Goal: Task Accomplishment & Management: Manage account settings

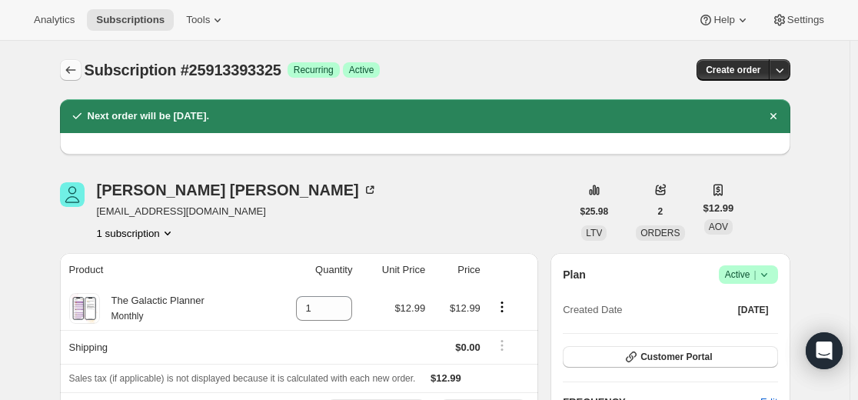
click at [75, 74] on icon "Subscriptions" at bounding box center [70, 69] width 15 height 15
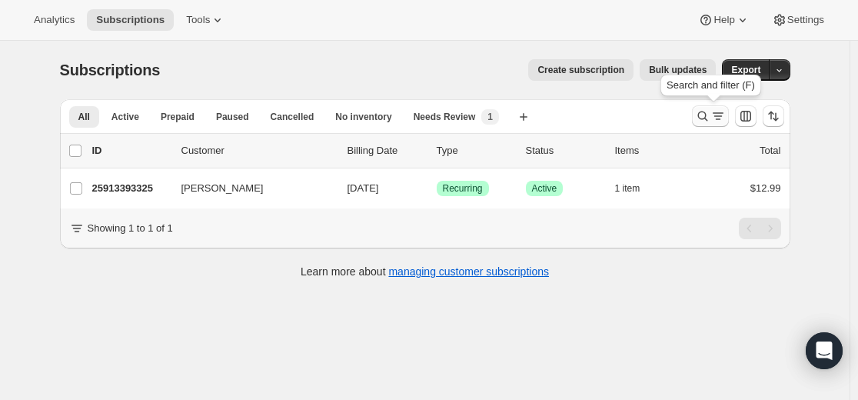
click at [702, 120] on icon "Search and filter results" at bounding box center [702, 115] width 15 height 15
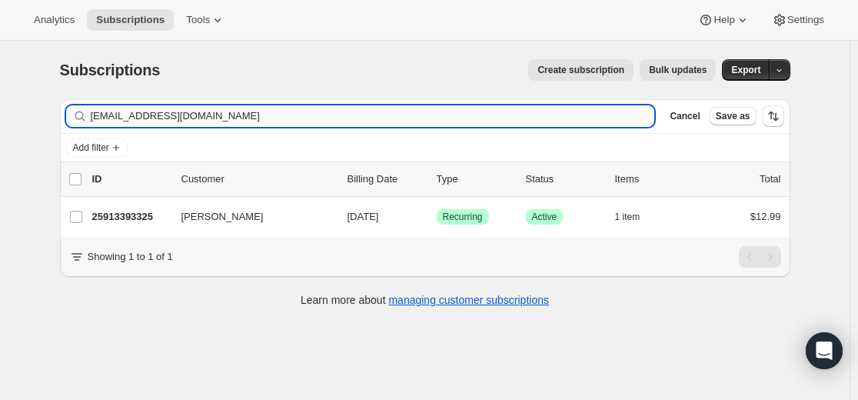
click at [559, 113] on input "[EMAIL_ADDRESS][DOMAIN_NAME]" at bounding box center [373, 116] width 564 height 22
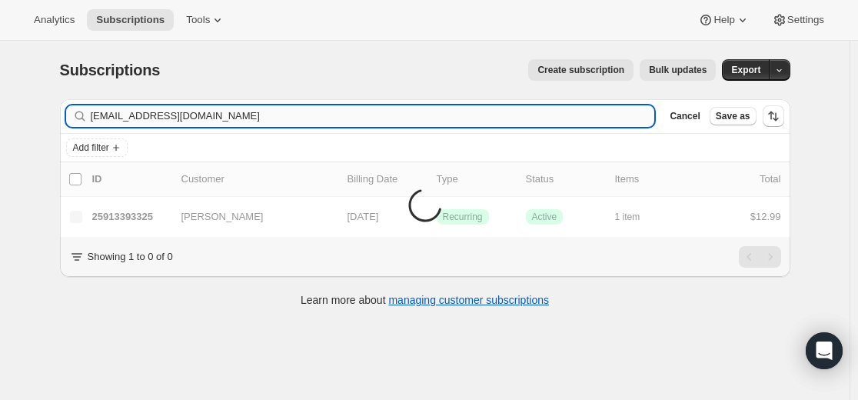
type input "[EMAIL_ADDRESS][DOMAIN_NAME]"
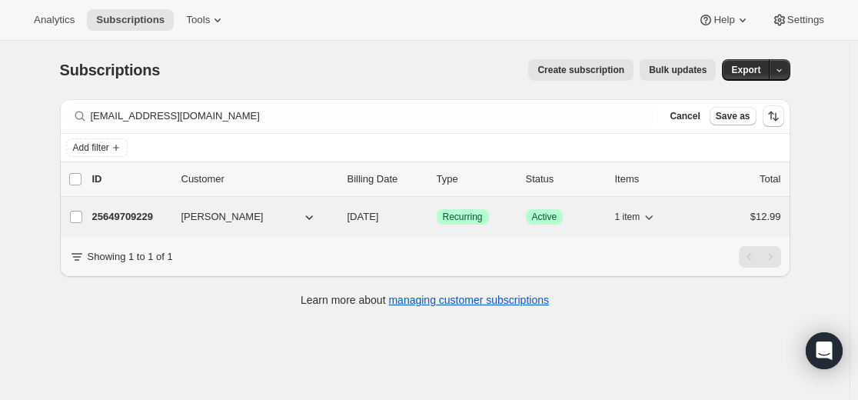
click at [144, 220] on p "25649709229" at bounding box center [130, 216] width 77 height 15
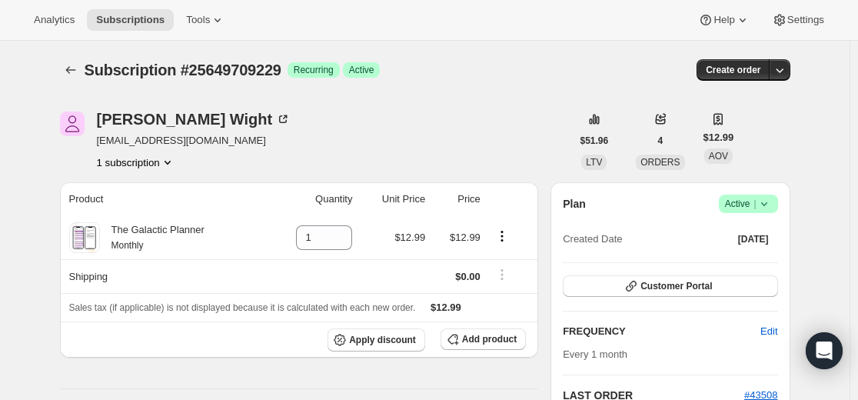
click at [770, 202] on icon at bounding box center [764, 203] width 15 height 15
click at [734, 264] on span "Cancel subscription" at bounding box center [746, 261] width 87 height 12
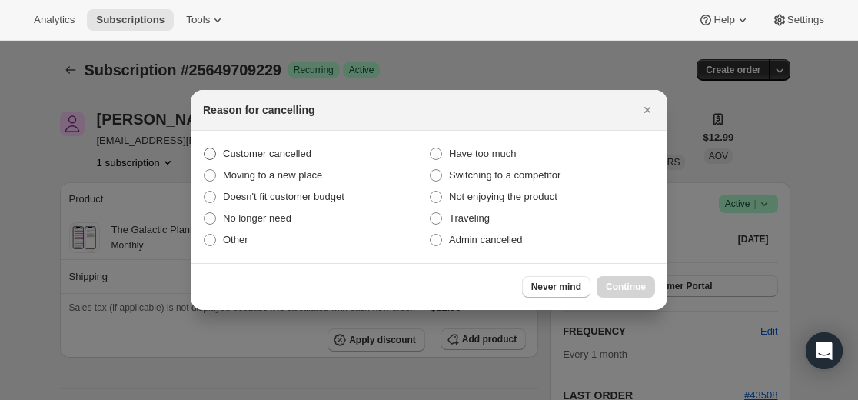
click at [324, 155] on label "Customer cancelled" at bounding box center [316, 154] width 226 height 22
click at [205, 148] on input "Customer cancelled" at bounding box center [204, 148] width 1 height 1
radio input "true"
click at [631, 286] on span "Continue" at bounding box center [626, 287] width 40 height 12
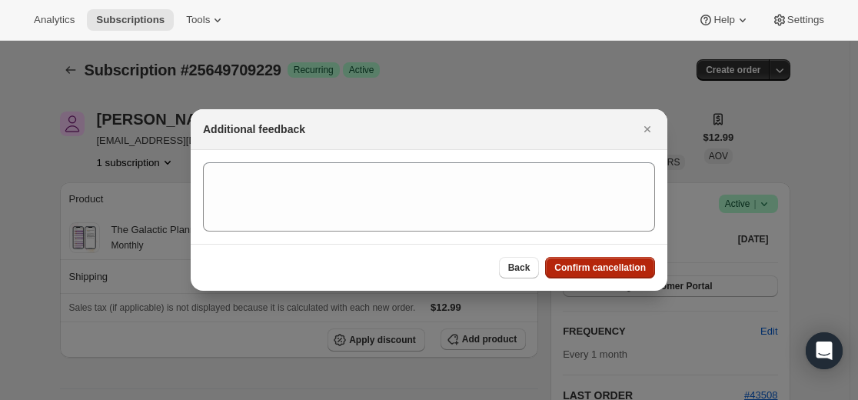
click at [591, 271] on span "Confirm cancellation" at bounding box center [600, 267] width 92 height 12
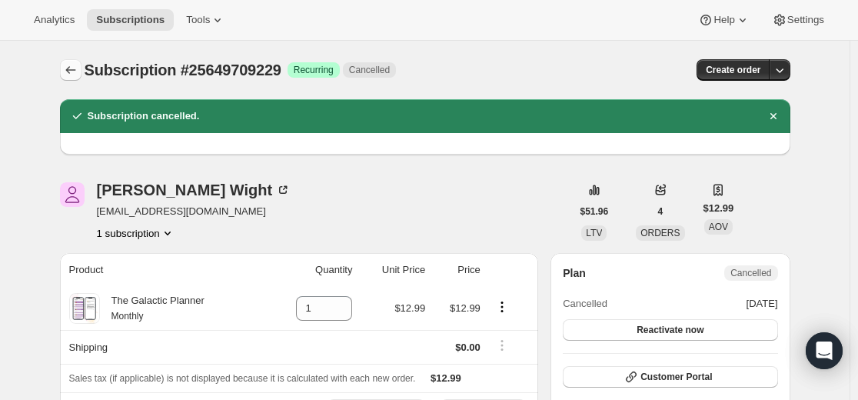
click at [82, 69] on button "Subscriptions" at bounding box center [71, 70] width 22 height 22
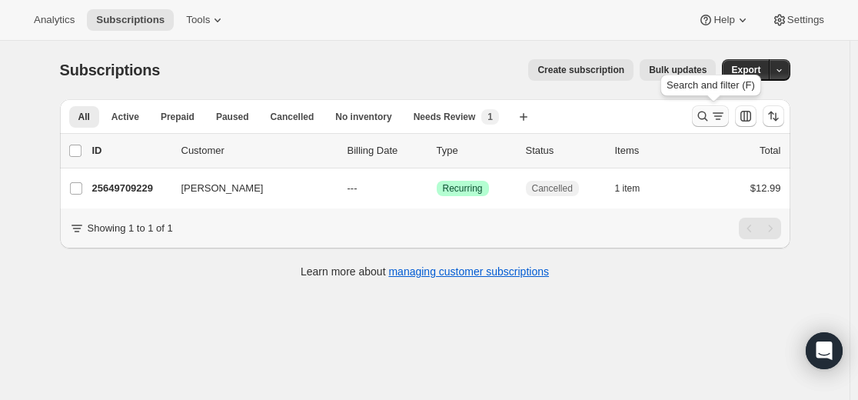
click at [702, 121] on icon "Search and filter results" at bounding box center [702, 115] width 15 height 15
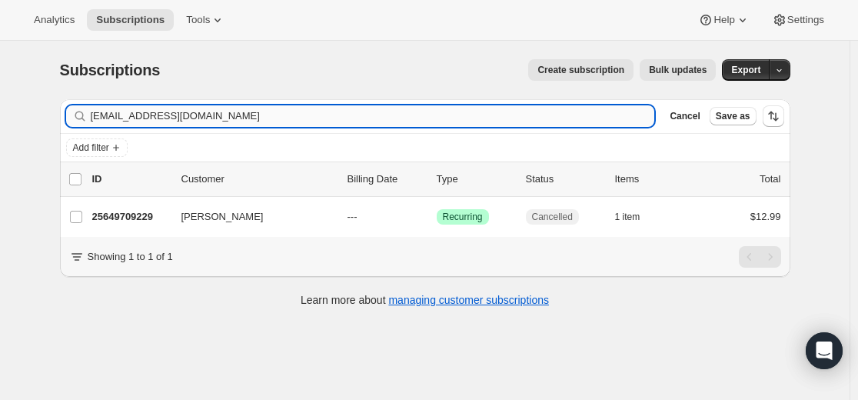
click at [545, 118] on input "[EMAIL_ADDRESS][DOMAIN_NAME]" at bounding box center [373, 116] width 564 height 22
type input "[EMAIL_ADDRESS][DOMAIN_NAME]"
